Goal: Task Accomplishment & Management: Manage account settings

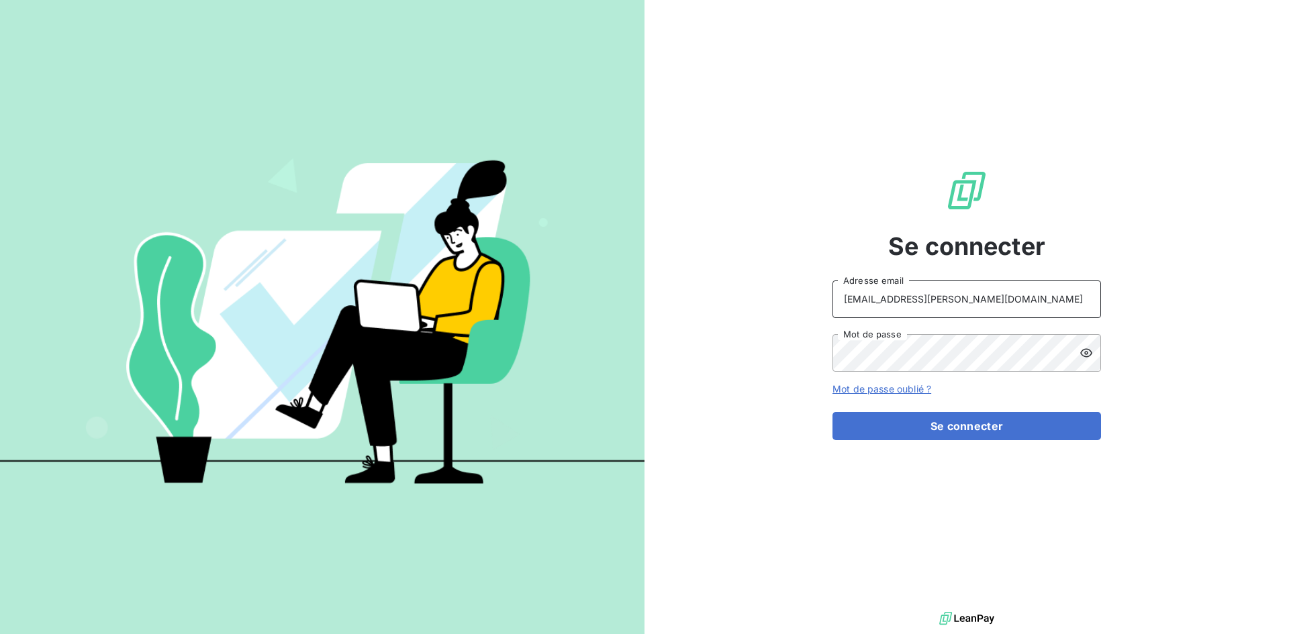
click at [1034, 298] on input "[EMAIL_ADDRESS][PERSON_NAME][DOMAIN_NAME]" at bounding box center [966, 300] width 269 height 38
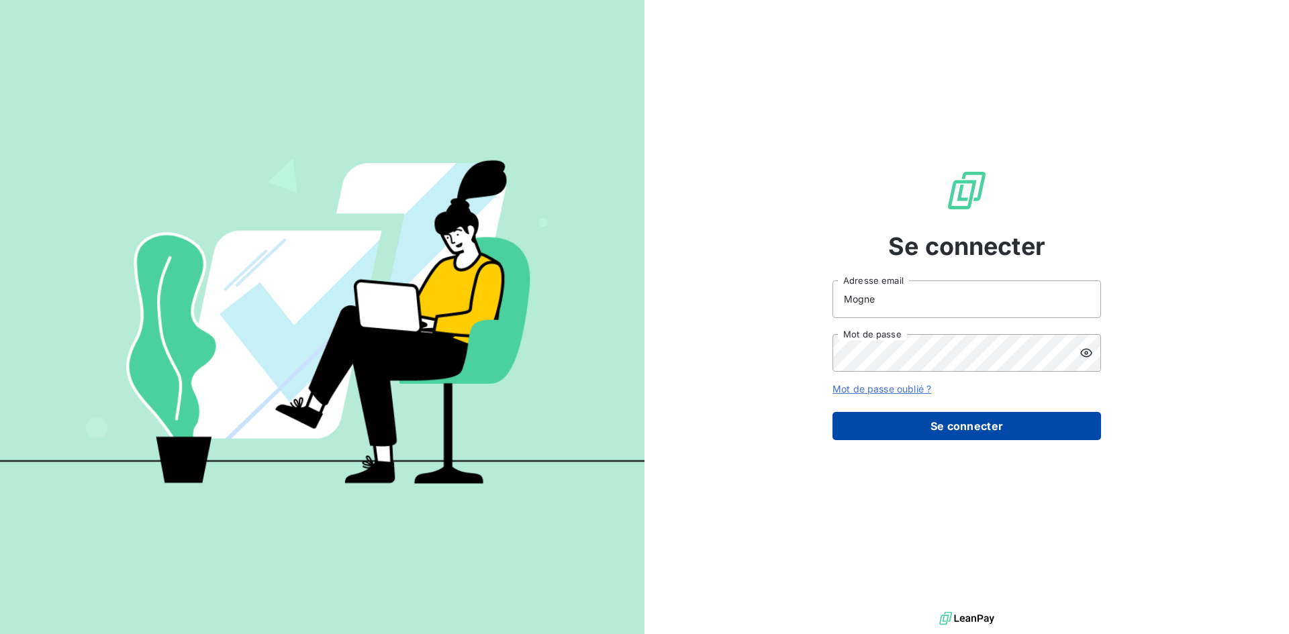
click at [971, 426] on button "Se connecter" at bounding box center [966, 426] width 269 height 28
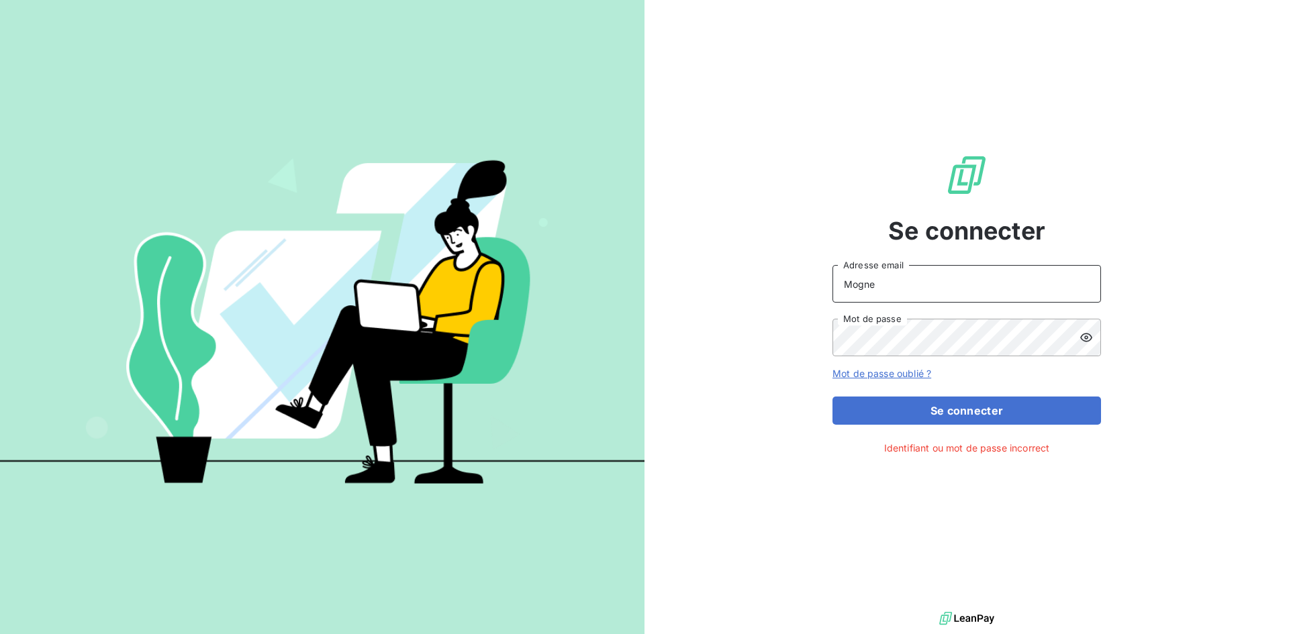
click at [915, 291] on input "Mogne" at bounding box center [966, 284] width 269 height 38
type input "[EMAIL_ADDRESS][PERSON_NAME][DOMAIN_NAME]"
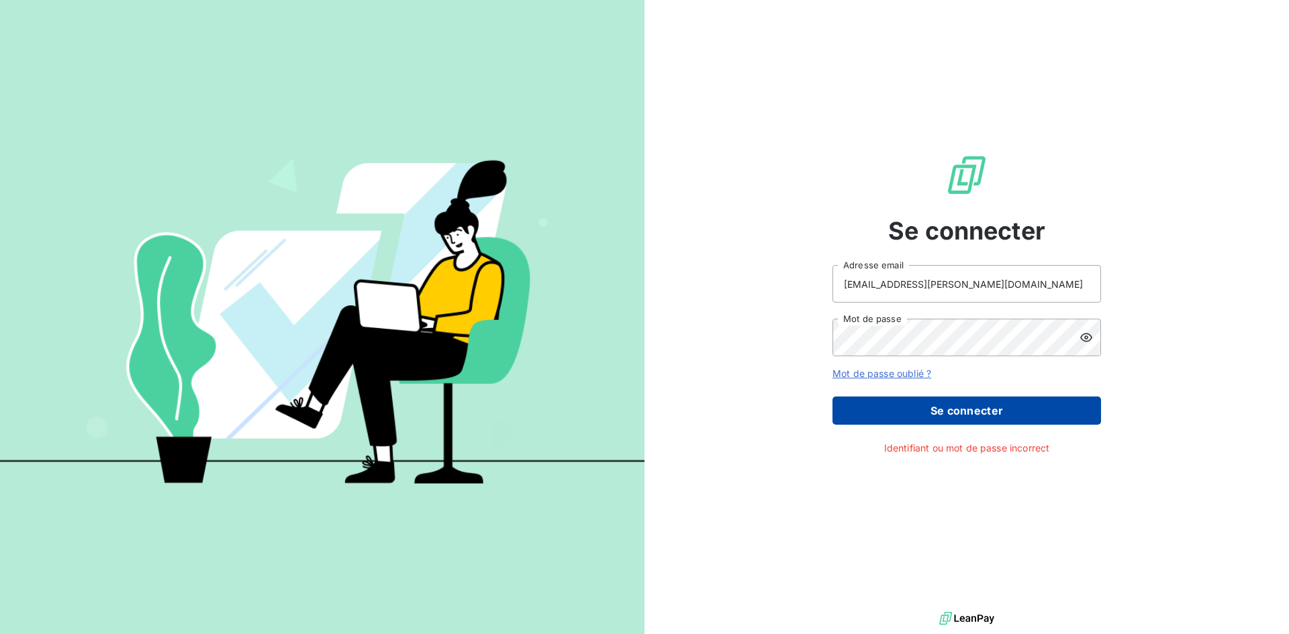
click at [979, 420] on button "Se connecter" at bounding box center [966, 411] width 269 height 28
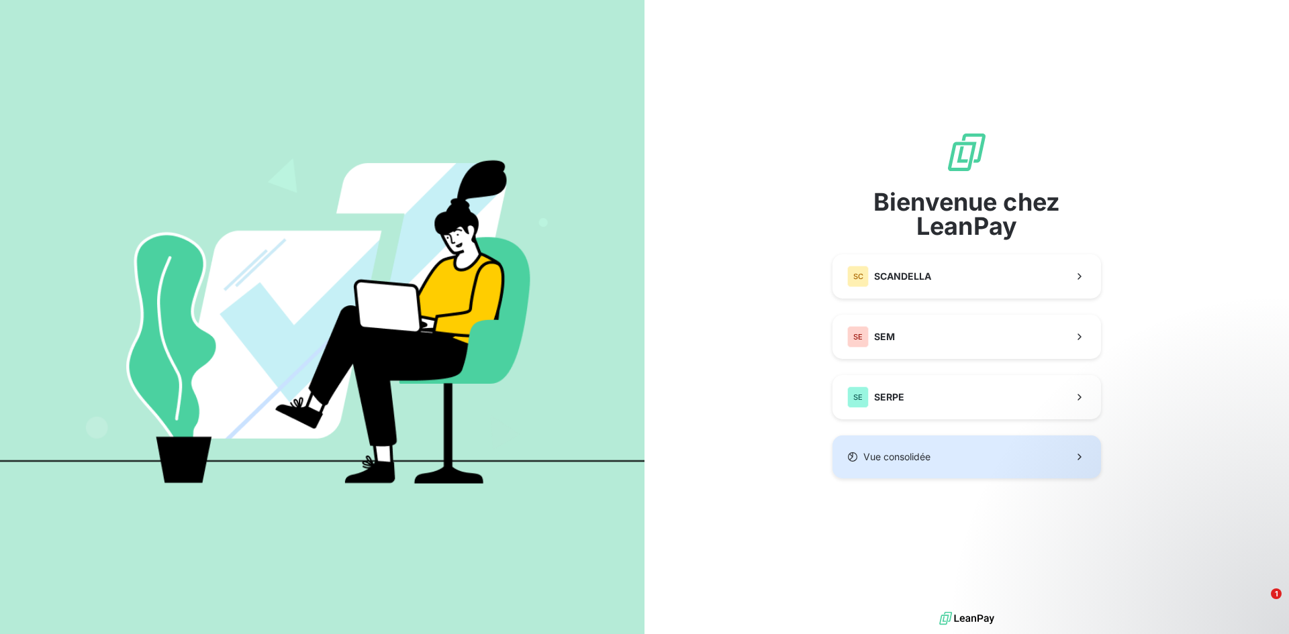
click at [941, 452] on button "Vue consolidée" at bounding box center [966, 457] width 269 height 43
